Goal: Task Accomplishment & Management: Manage account settings

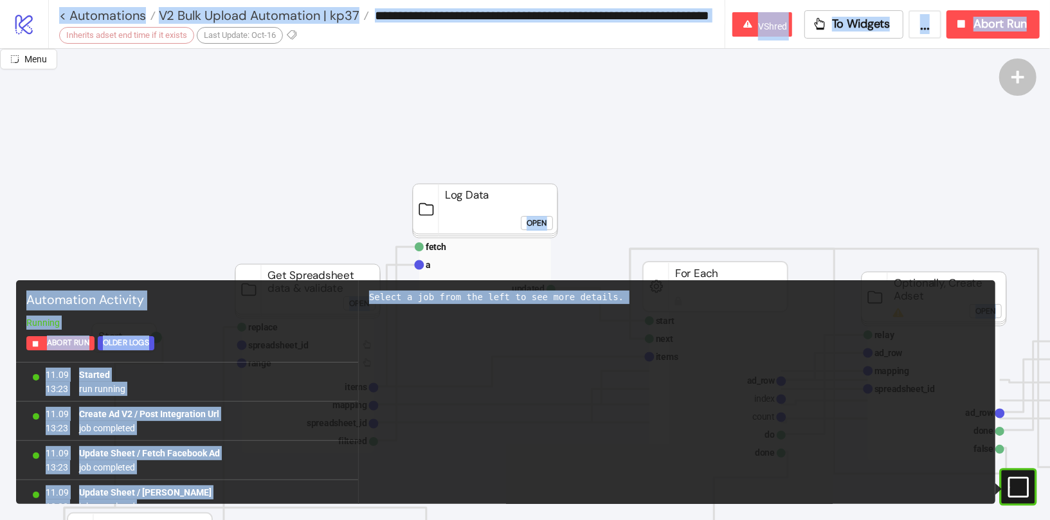
scroll to position [30, 19]
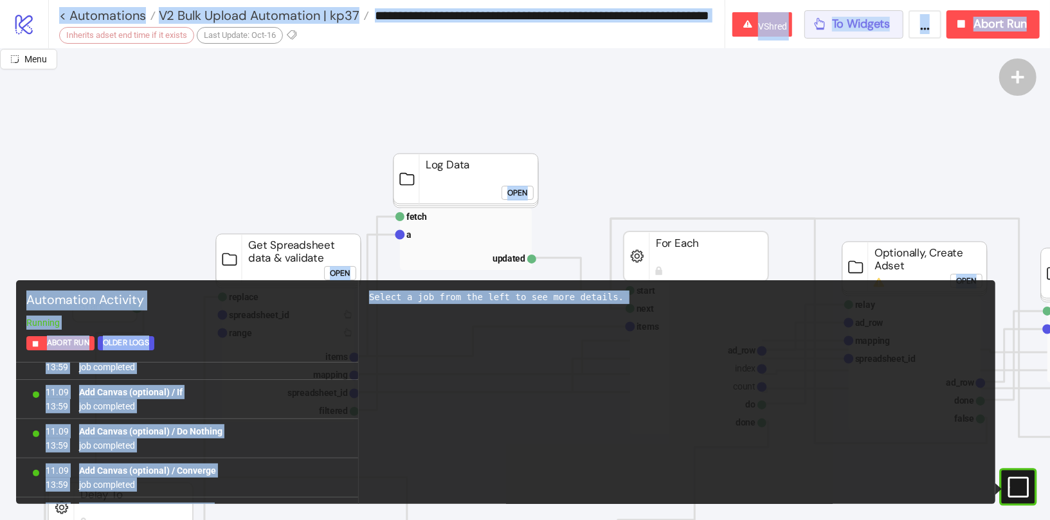
click at [855, 30] on span "To Widgets" at bounding box center [861, 24] width 59 height 15
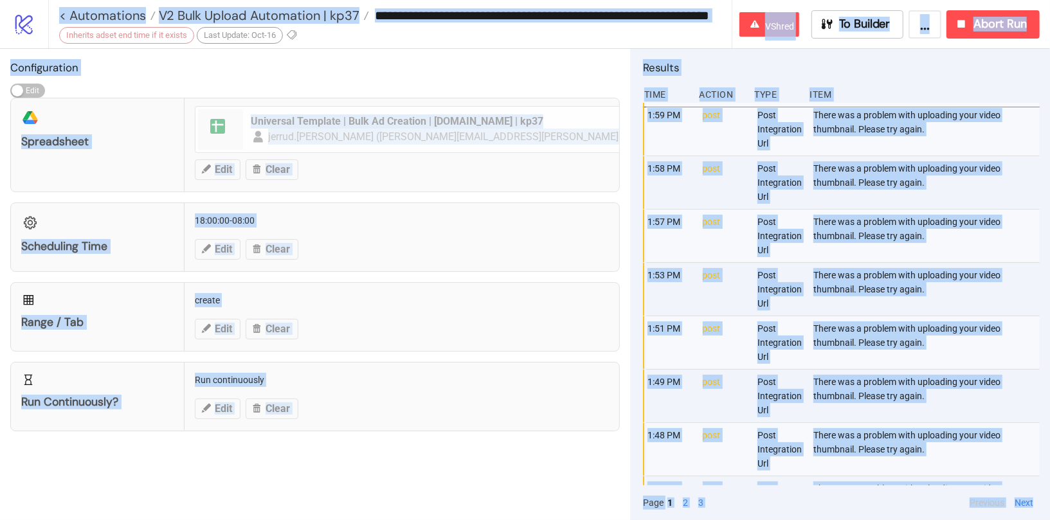
click at [882, 72] on h2 "Results" at bounding box center [841, 67] width 397 height 17
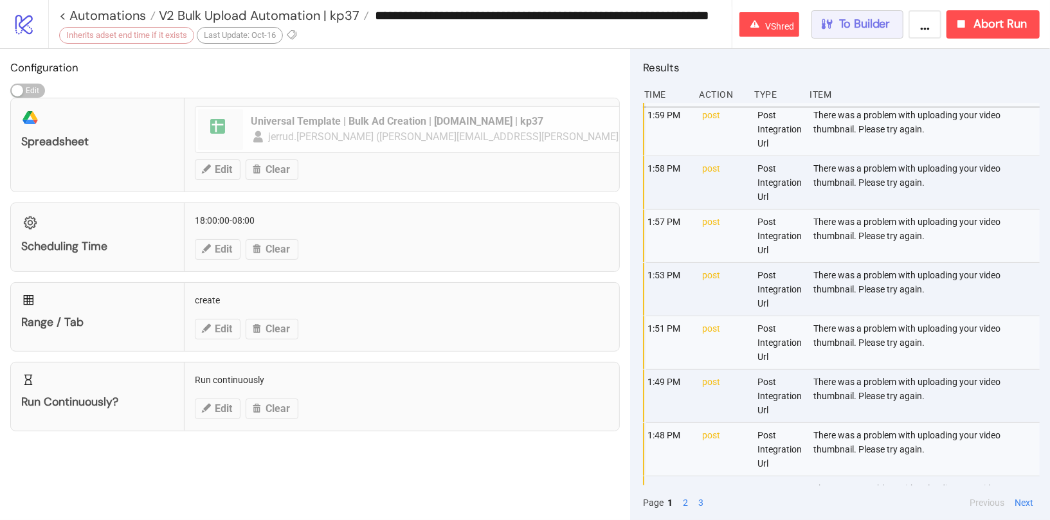
click at [853, 23] on span "To Builder" at bounding box center [864, 24] width 51 height 15
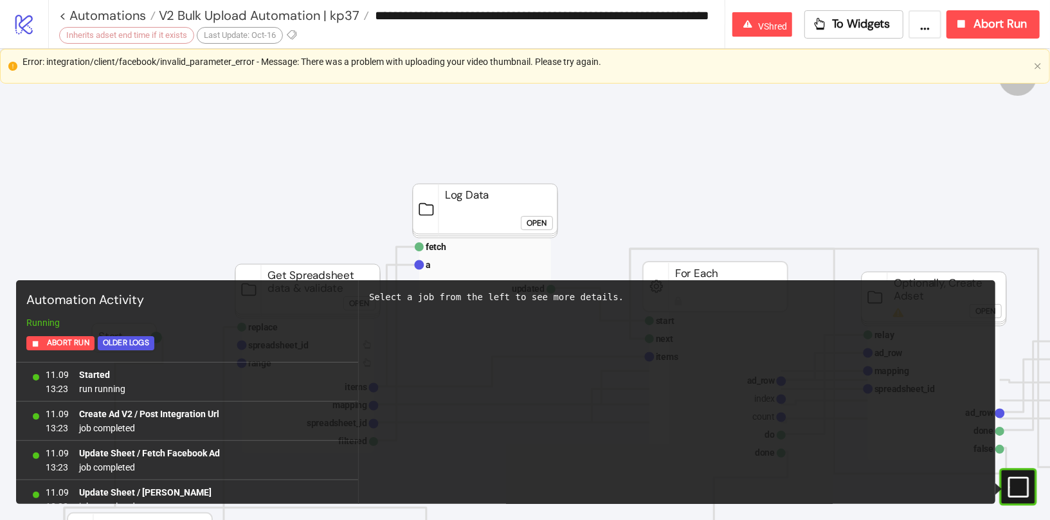
scroll to position [44281, 0]
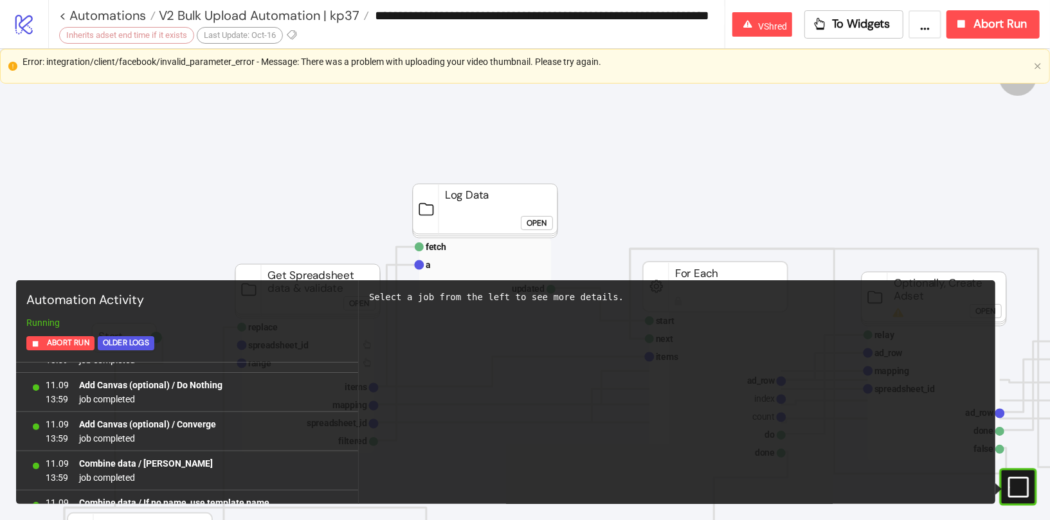
click at [1010, 483] on rect at bounding box center [1004, 487] width 19 height 19
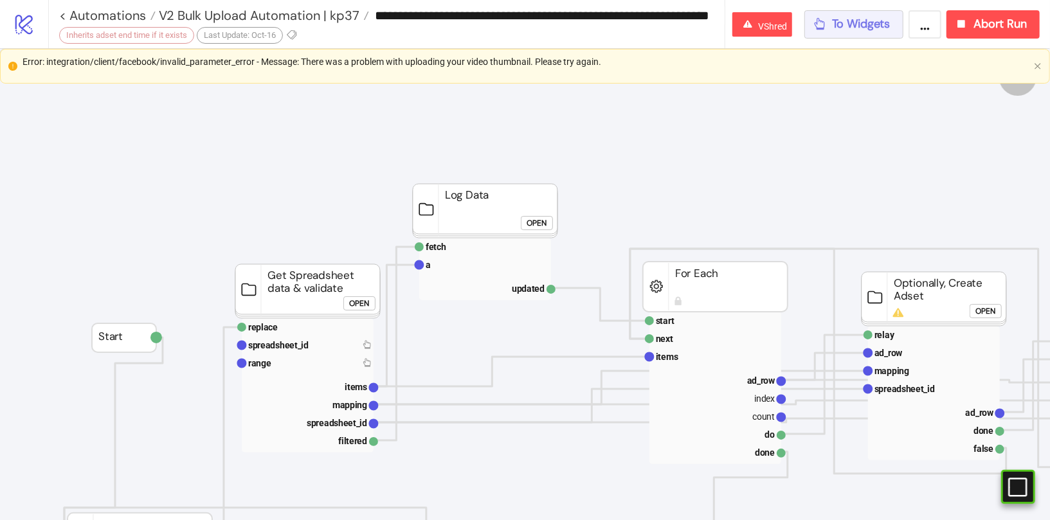
click at [825, 18] on icon "button" at bounding box center [820, 24] width 14 height 14
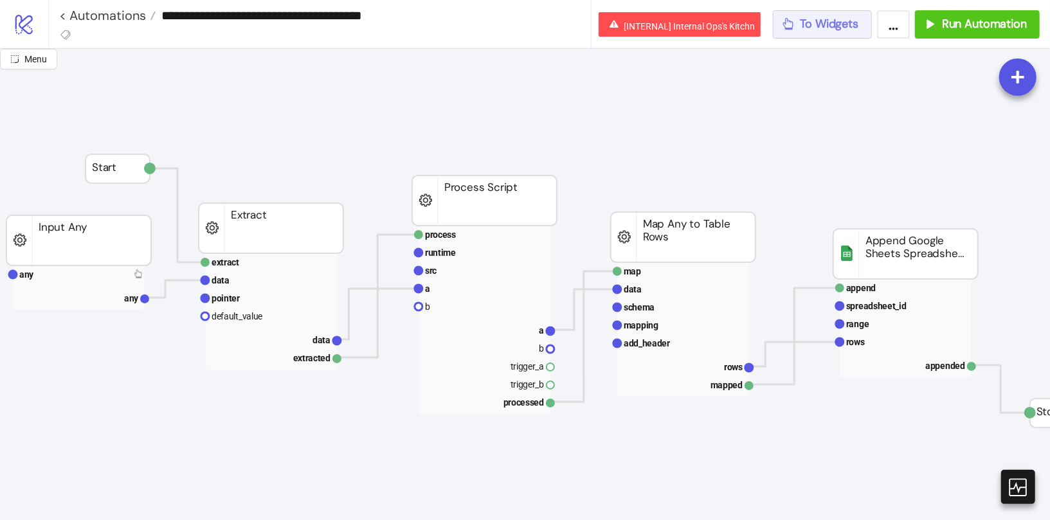
click at [797, 26] on div "To Widgets" at bounding box center [820, 24] width 78 height 15
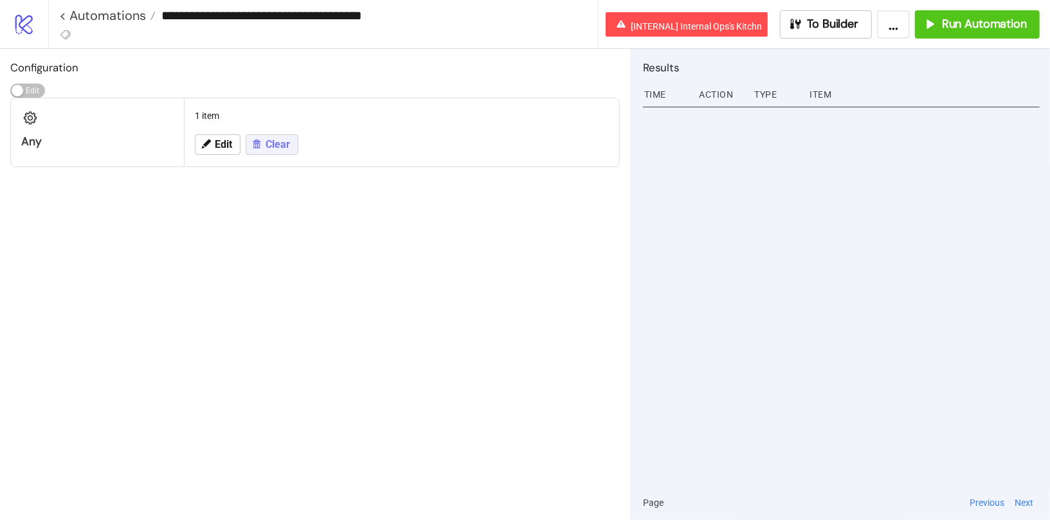
click at [262, 149] on button "Clear" at bounding box center [272, 144] width 53 height 21
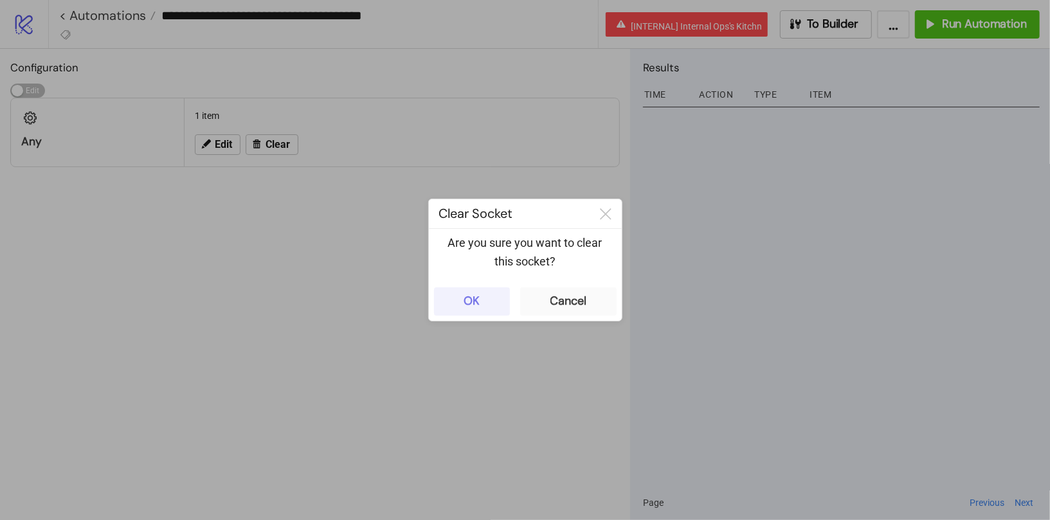
click at [475, 289] on button "OK" at bounding box center [472, 301] width 76 height 28
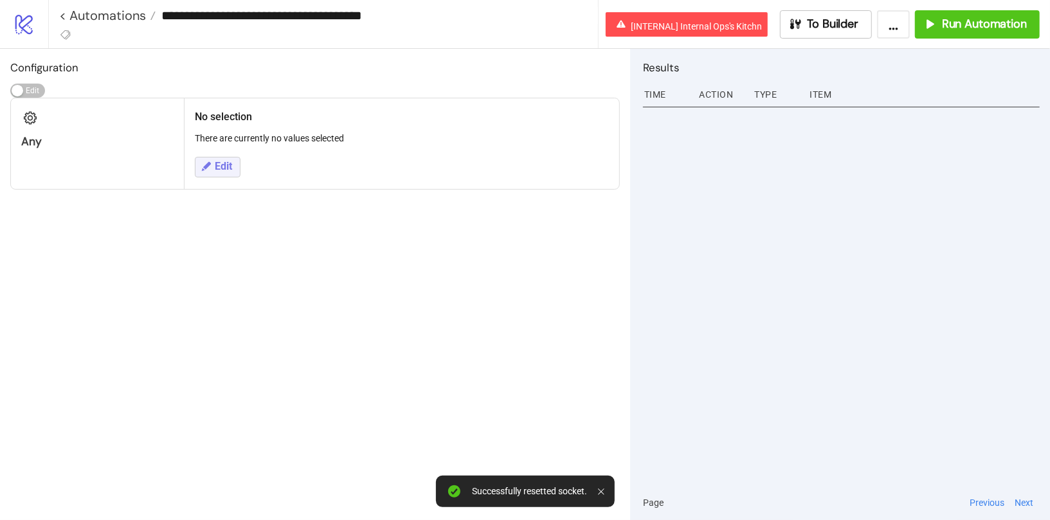
click at [219, 157] on button "Edit" at bounding box center [218, 167] width 46 height 21
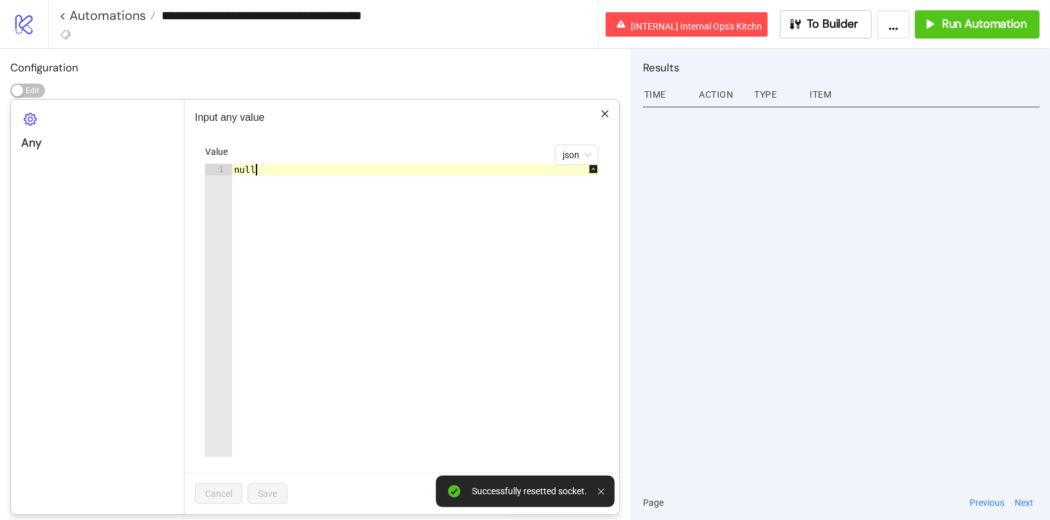
click at [269, 177] on div "null" at bounding box center [422, 322] width 381 height 316
paste textarea "Cursor at row 1"
type textarea "*"
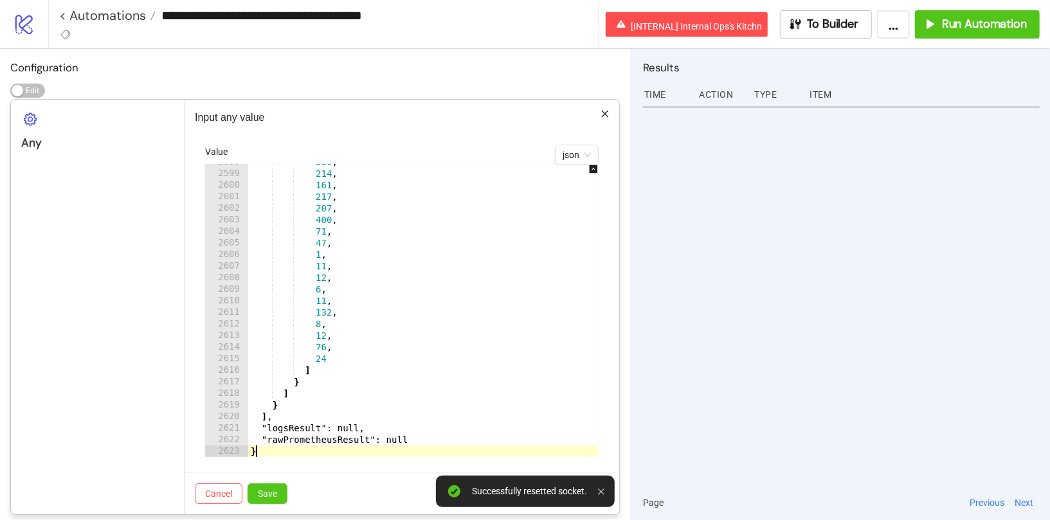
scroll to position [20780, 0]
click at [260, 484] on button "Save" at bounding box center [268, 494] width 40 height 21
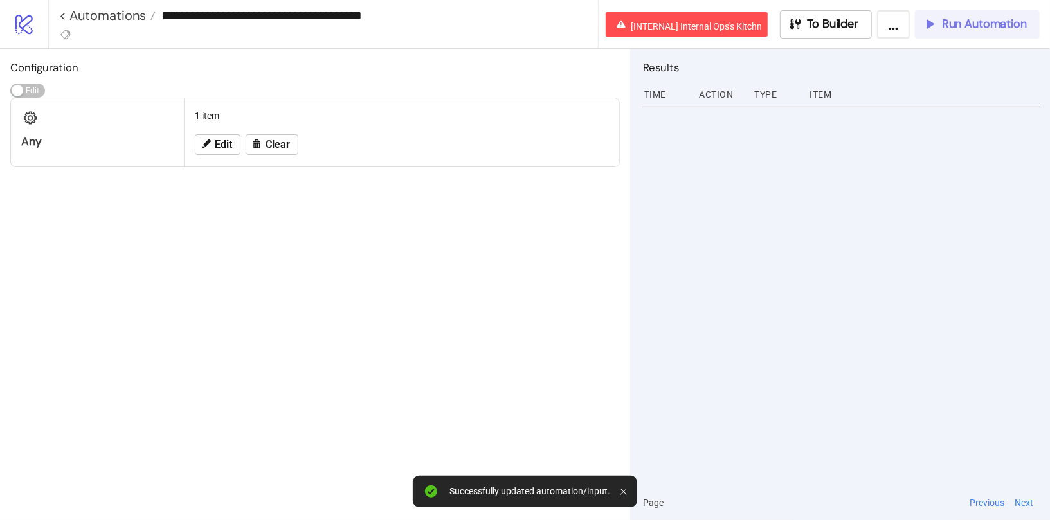
click at [960, 22] on span "Run Automation" at bounding box center [984, 24] width 85 height 15
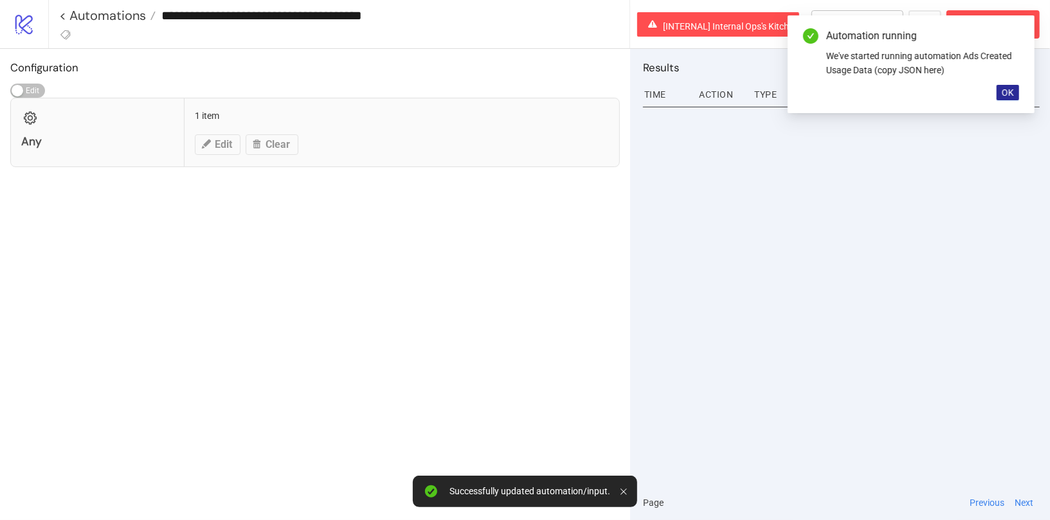
click at [1005, 94] on span "OK" at bounding box center [1008, 92] width 12 height 10
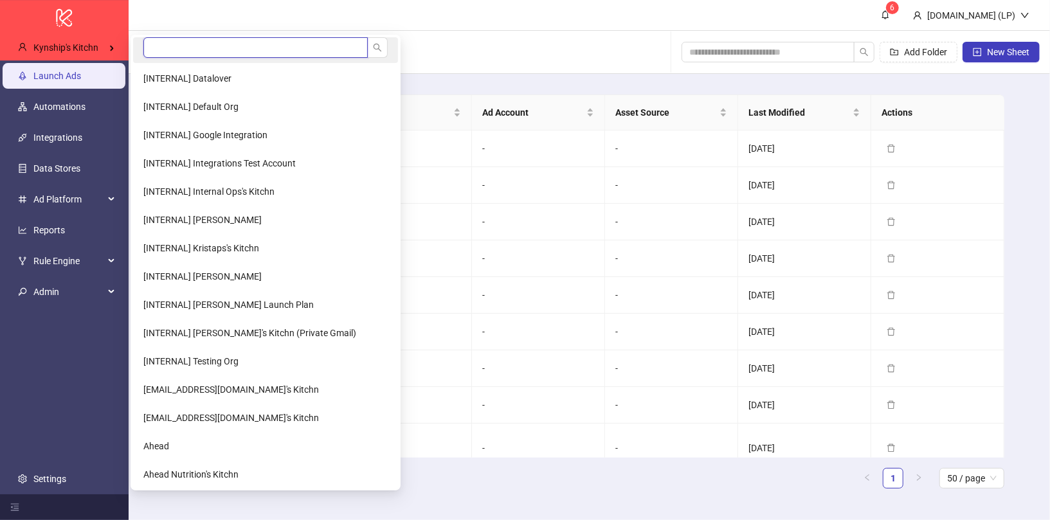
click at [199, 37] on input "search" at bounding box center [255, 47] width 224 height 21
type input "****"
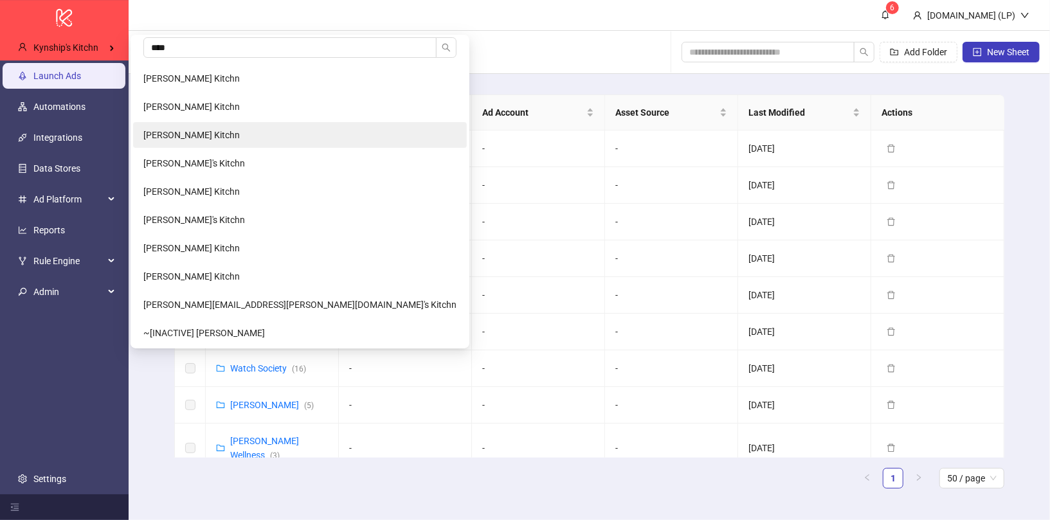
click at [185, 138] on span "[PERSON_NAME] Kitchn" at bounding box center [191, 135] width 96 height 10
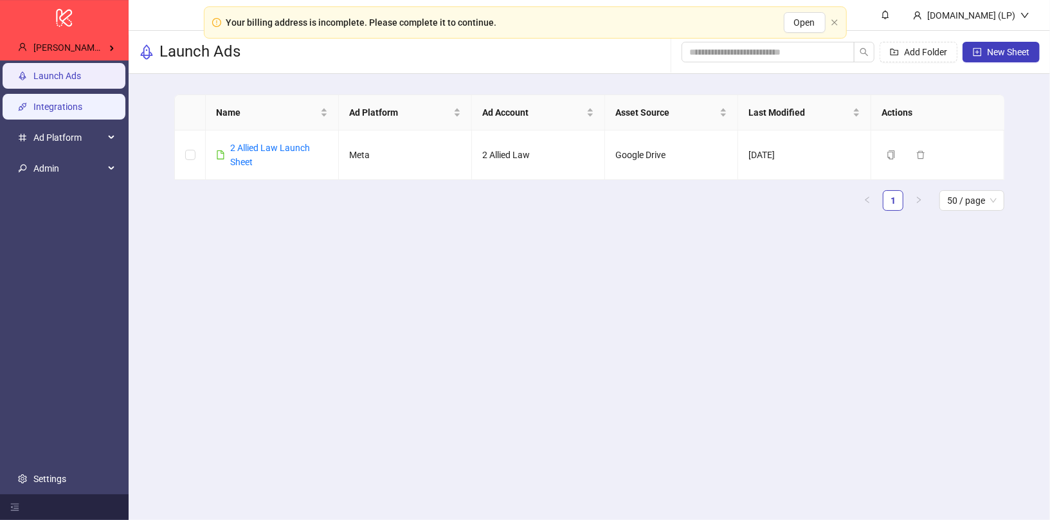
click at [82, 102] on link "Integrations" at bounding box center [57, 107] width 49 height 10
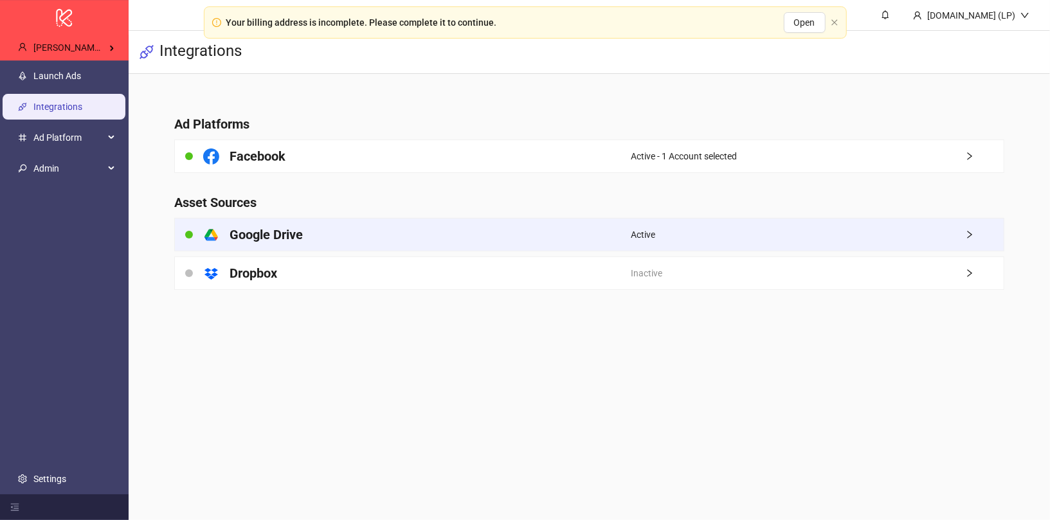
click at [361, 245] on div "platform/google_drive Google Drive" at bounding box center [403, 235] width 456 height 32
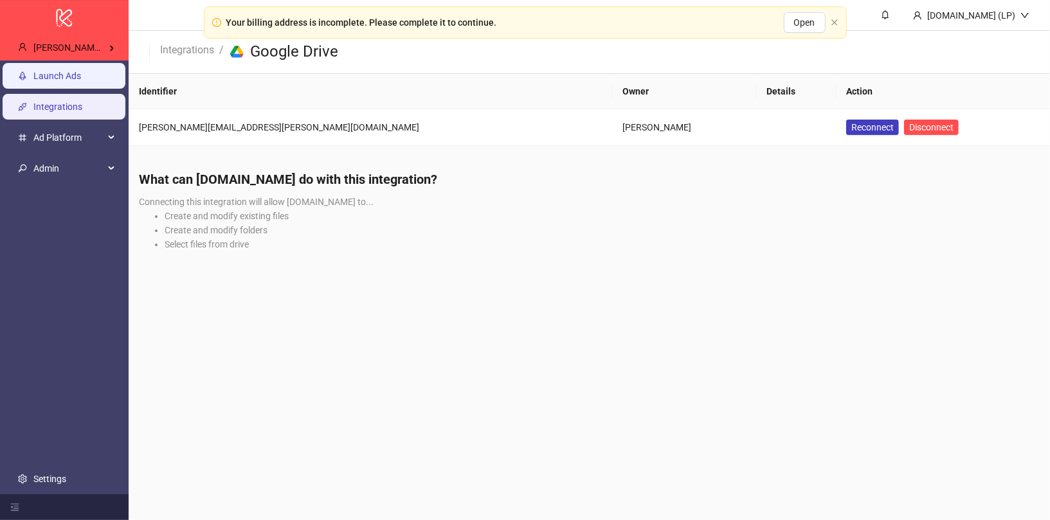
click at [65, 81] on link "Launch Ads" at bounding box center [57, 76] width 48 height 10
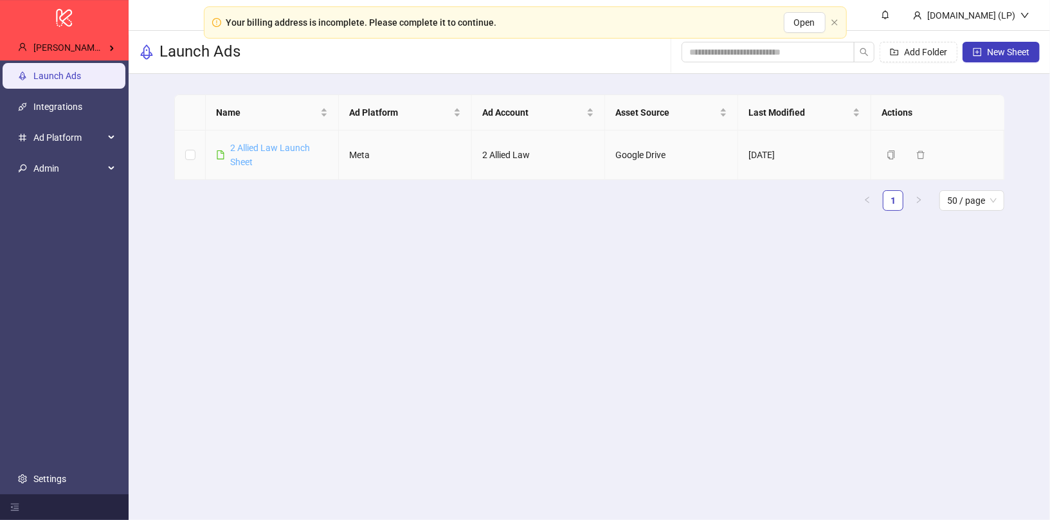
click at [292, 147] on link "2 Allied Law Launch Sheet" at bounding box center [270, 155] width 80 height 24
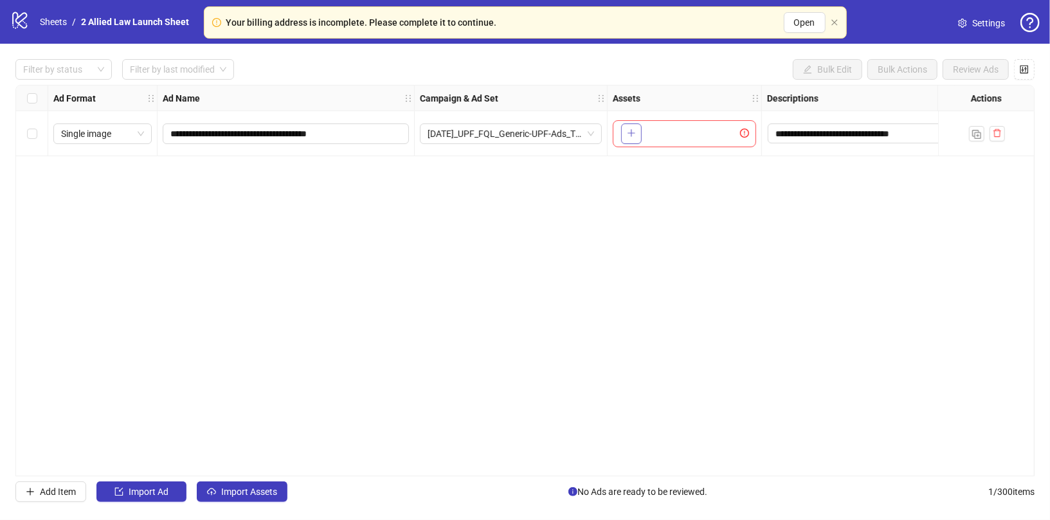
click at [632, 129] on icon "plus" at bounding box center [631, 133] width 9 height 9
click at [633, 131] on icon "plus" at bounding box center [631, 133] width 9 height 9
click at [46, 15] on link "Sheets" at bounding box center [53, 22] width 32 height 14
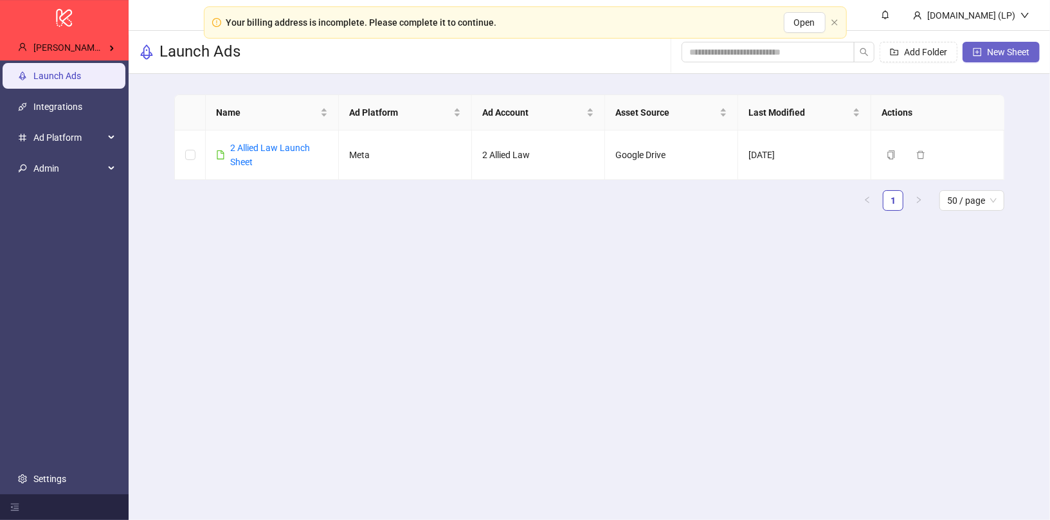
click at [999, 55] on span "New Sheet" at bounding box center [1008, 52] width 42 height 10
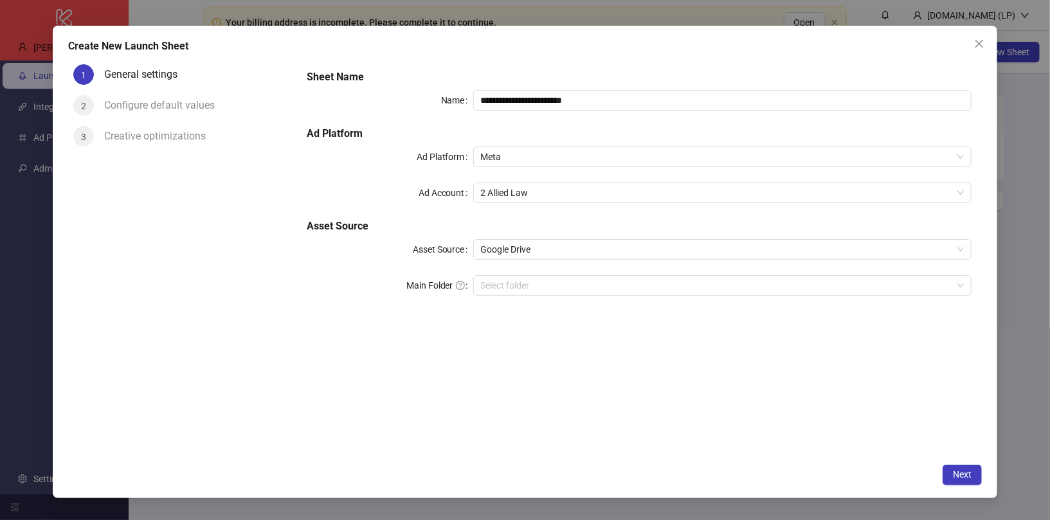
click at [522, 273] on div "**********" at bounding box center [639, 190] width 675 height 252
click at [521, 285] on input "Main Folder" at bounding box center [717, 285] width 472 height 19
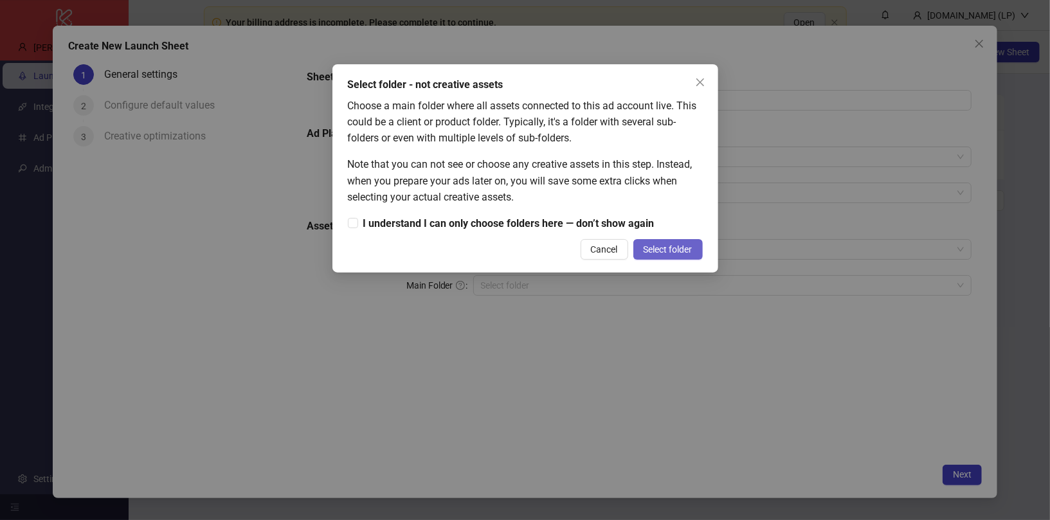
click at [650, 244] on span "Select folder" at bounding box center [668, 249] width 49 height 10
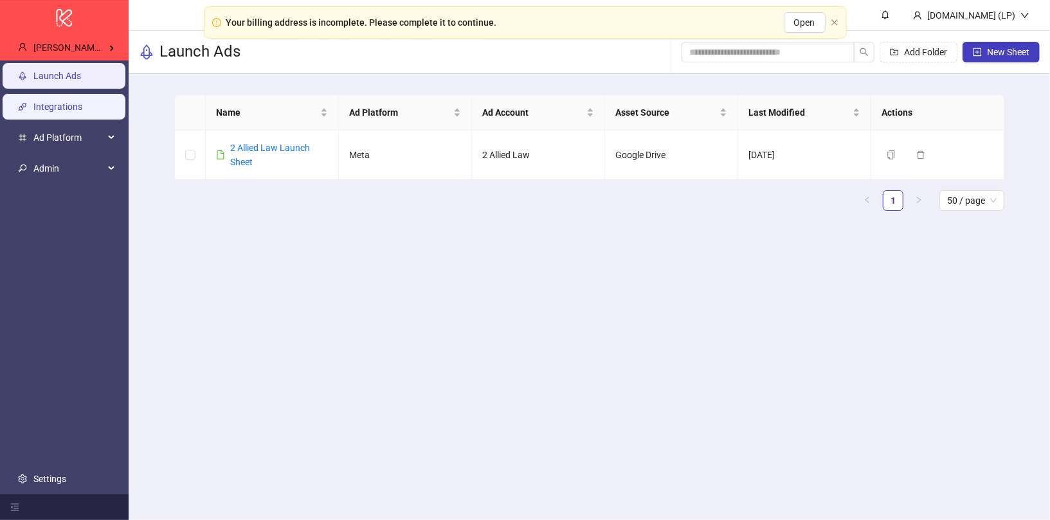
click at [59, 105] on link "Integrations" at bounding box center [57, 107] width 49 height 10
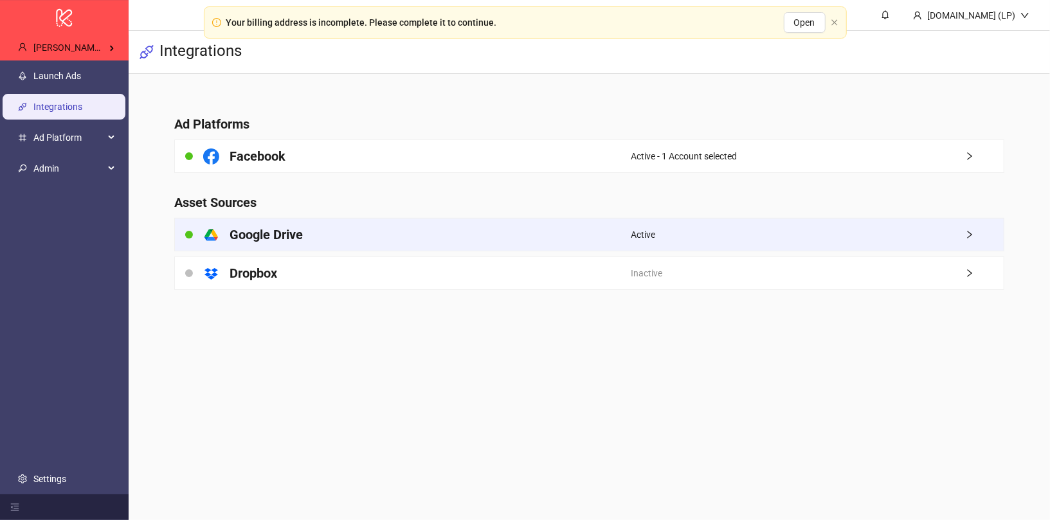
click at [330, 246] on div "platform/google_drive Google Drive" at bounding box center [403, 235] width 456 height 32
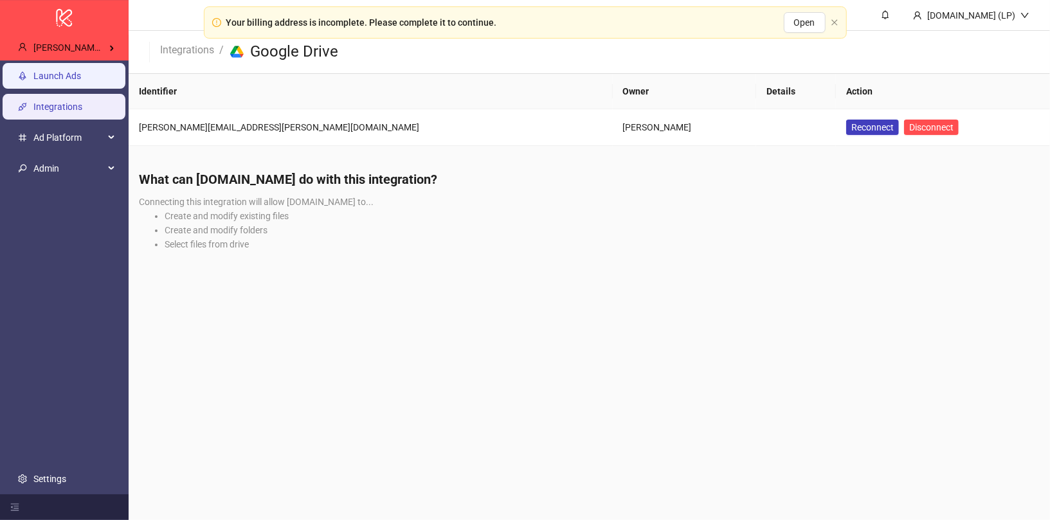
click at [62, 81] on link "Launch Ads" at bounding box center [57, 76] width 48 height 10
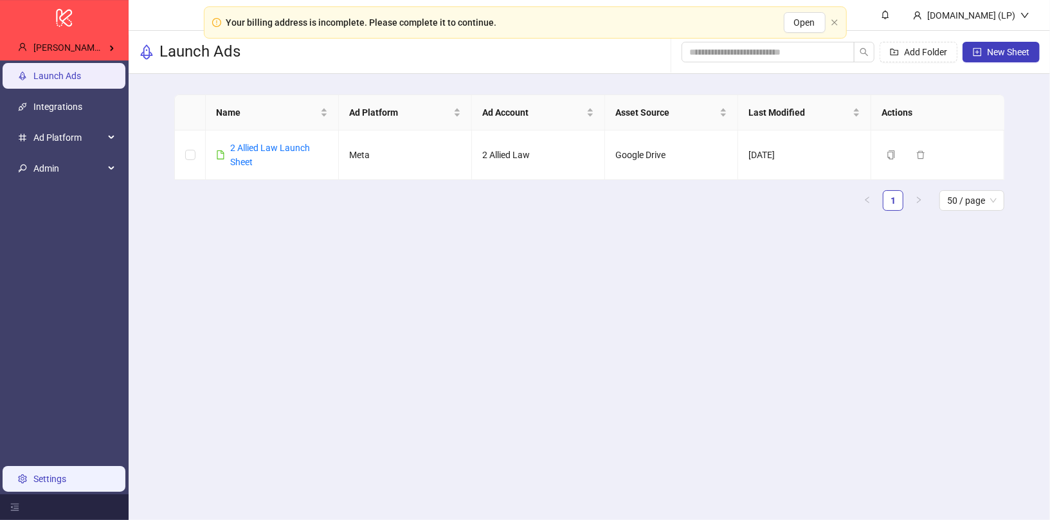
click at [66, 484] on link "Settings" at bounding box center [49, 479] width 33 height 10
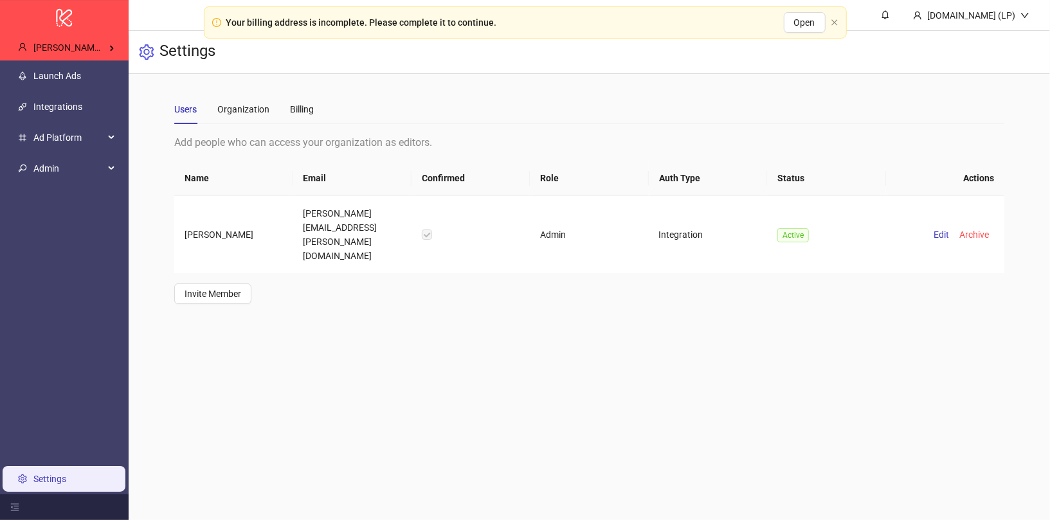
click at [316, 110] on div "Users Organization Billing" at bounding box center [589, 110] width 830 height 30
click at [307, 110] on div "Billing" at bounding box center [302, 109] width 24 height 14
